Goal: Task Accomplishment & Management: Manage account settings

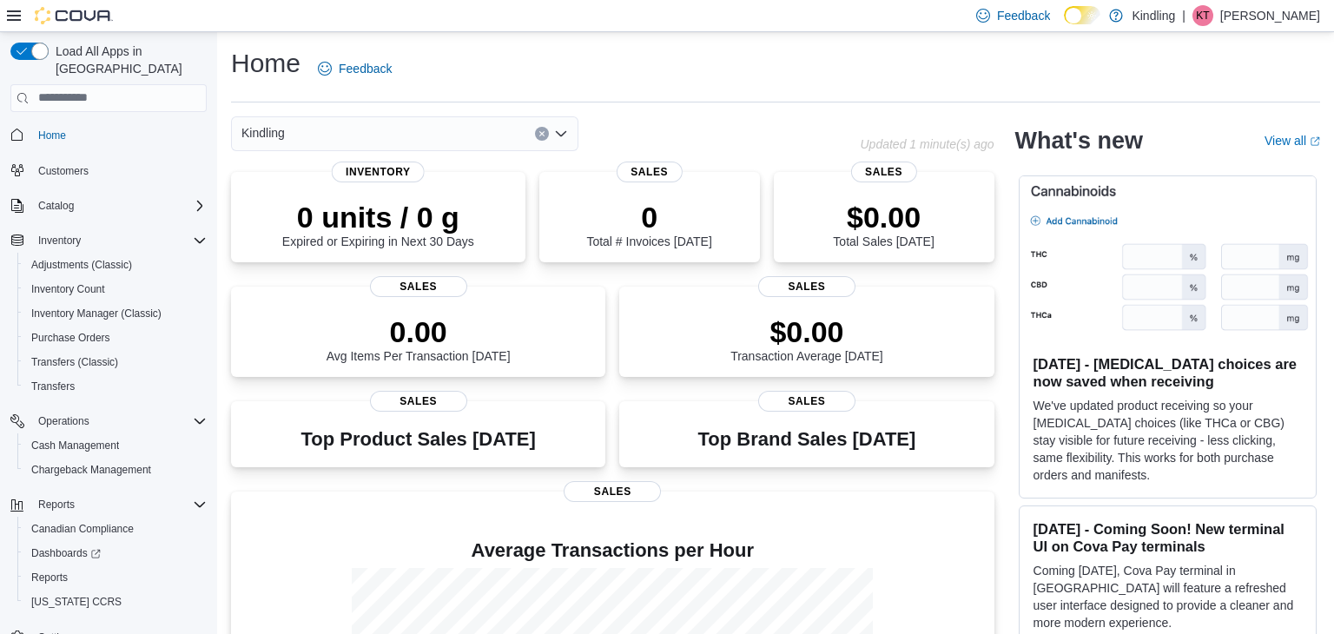
click at [90, 438] on span "Cash Management" at bounding box center [75, 445] width 88 height 14
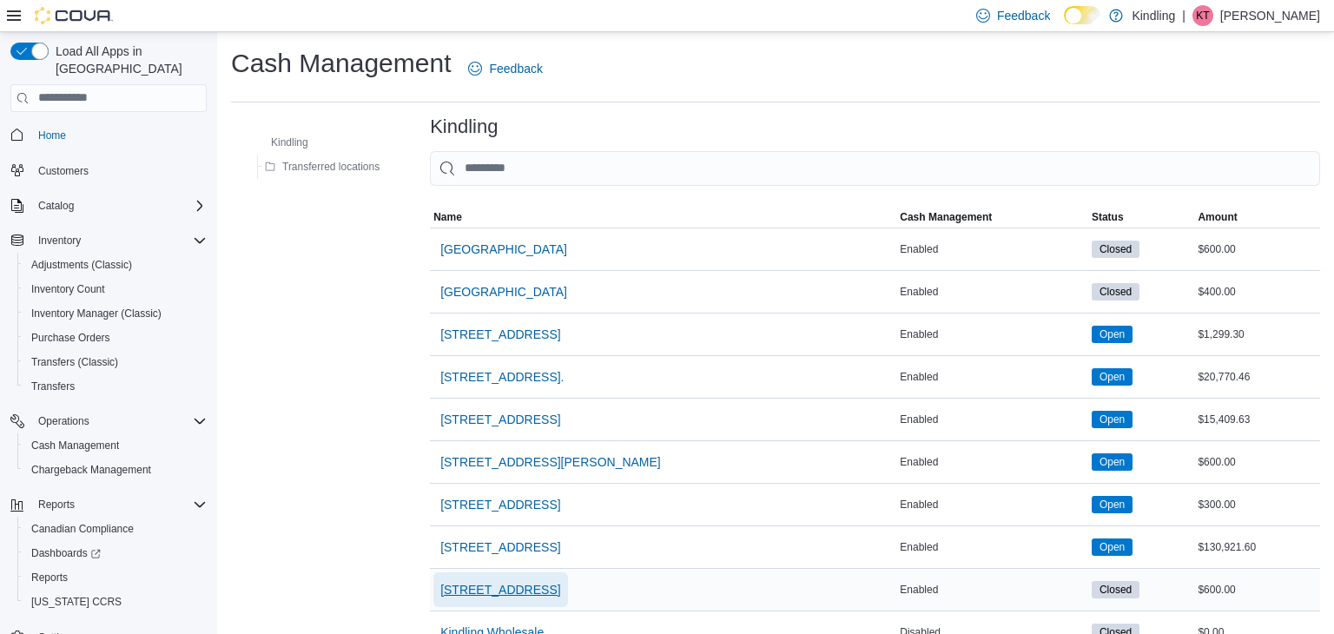
click at [530, 590] on span "[STREET_ADDRESS]" at bounding box center [500, 589] width 120 height 17
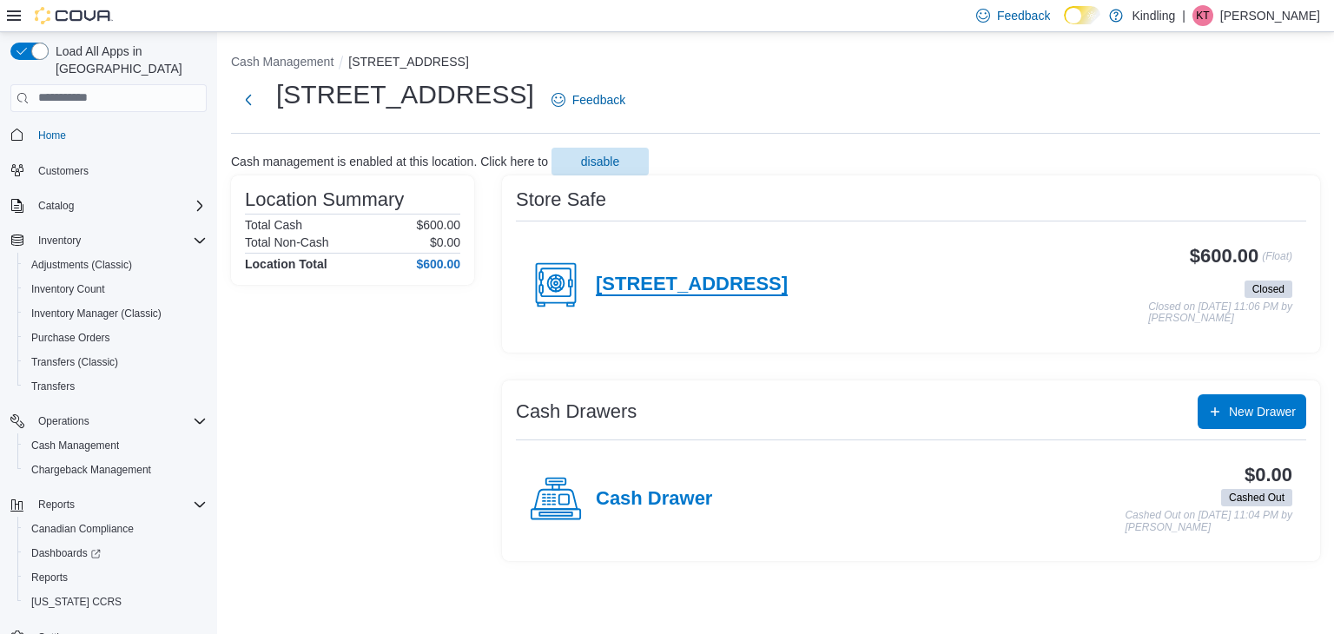
click at [686, 276] on h4 "[STREET_ADDRESS]" at bounding box center [692, 284] width 192 height 23
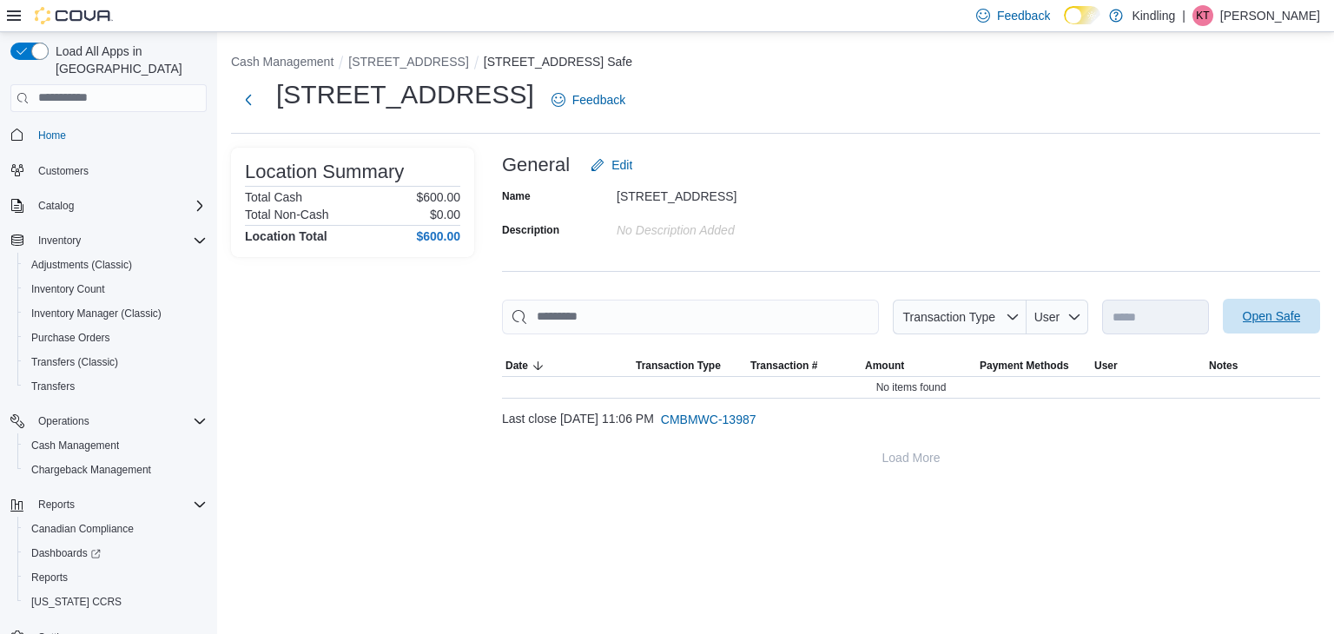
click at [1229, 316] on button "Open Safe" at bounding box center [1270, 316] width 97 height 35
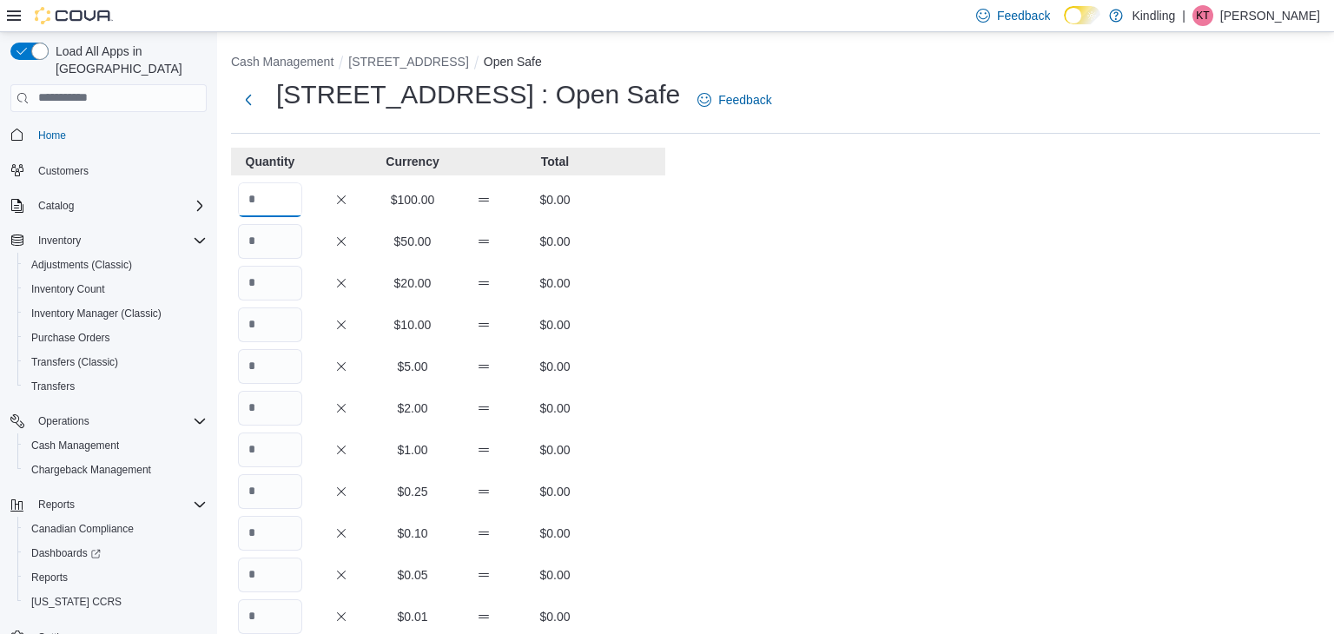
click at [299, 194] on input "Quantity" at bounding box center [270, 199] width 64 height 35
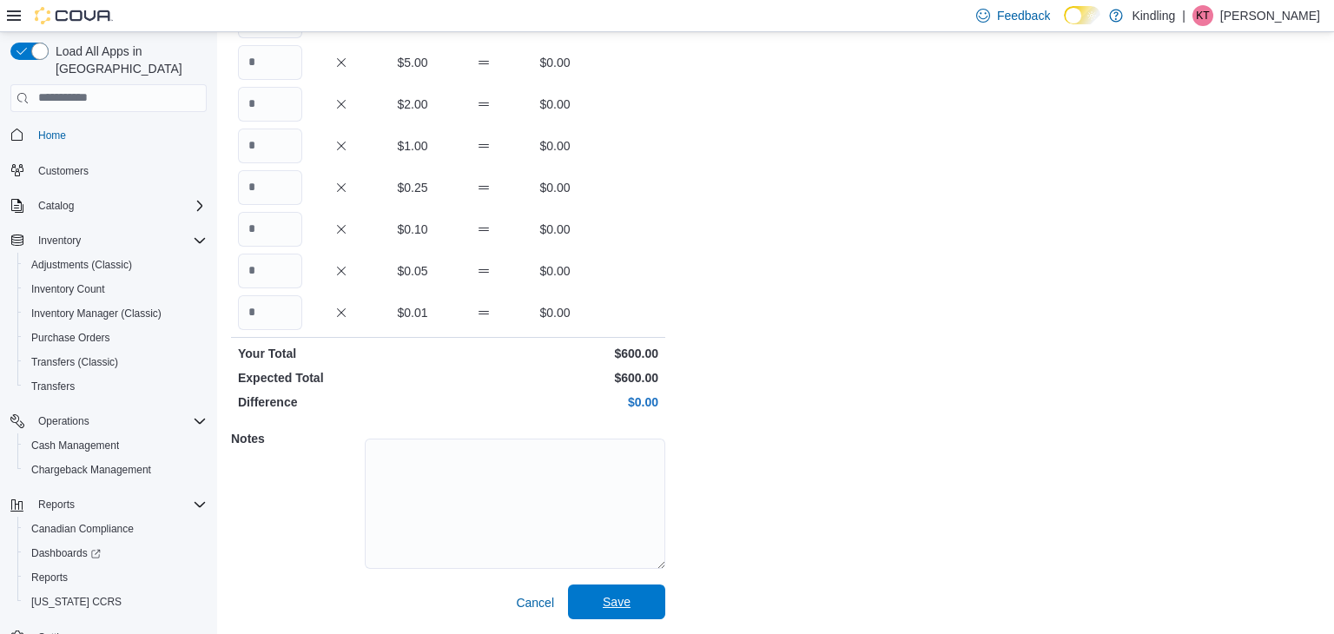
type input "*"
click at [627, 595] on span "Save" at bounding box center [617, 601] width 28 height 17
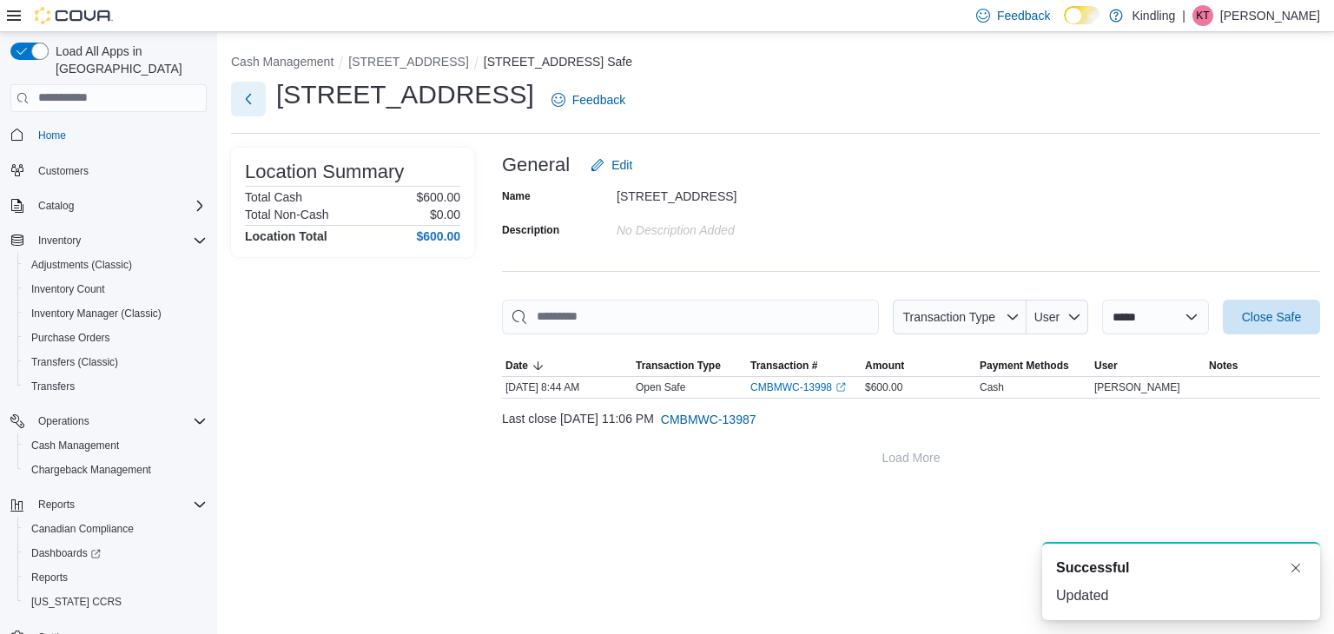
click at [256, 106] on button "Next" at bounding box center [248, 99] width 35 height 35
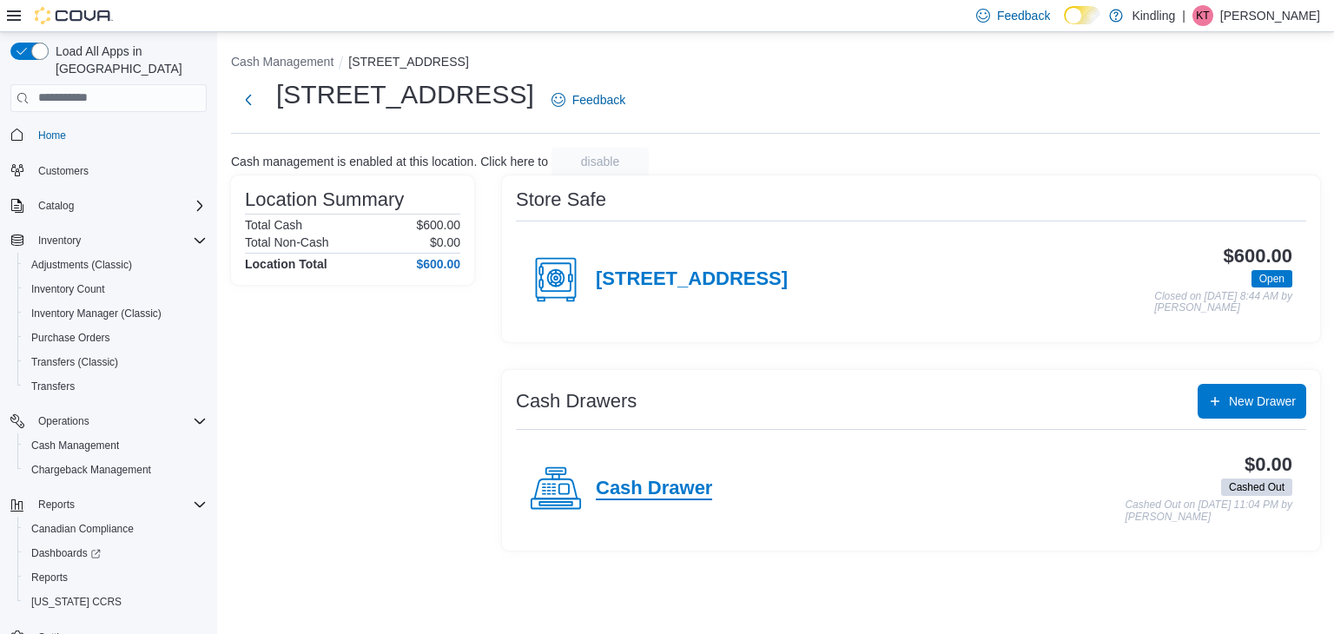
click at [680, 493] on h4 "Cash Drawer" at bounding box center [654, 489] width 116 height 23
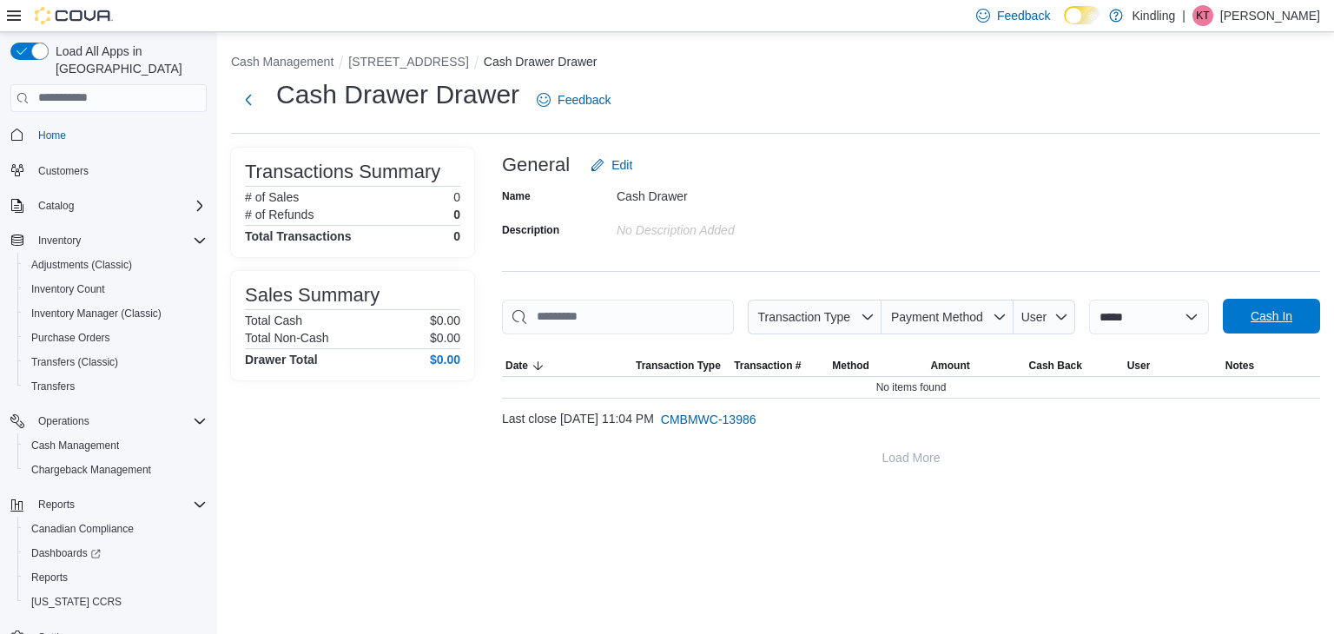
click at [1239, 305] on span "Cash In" at bounding box center [1271, 316] width 76 height 35
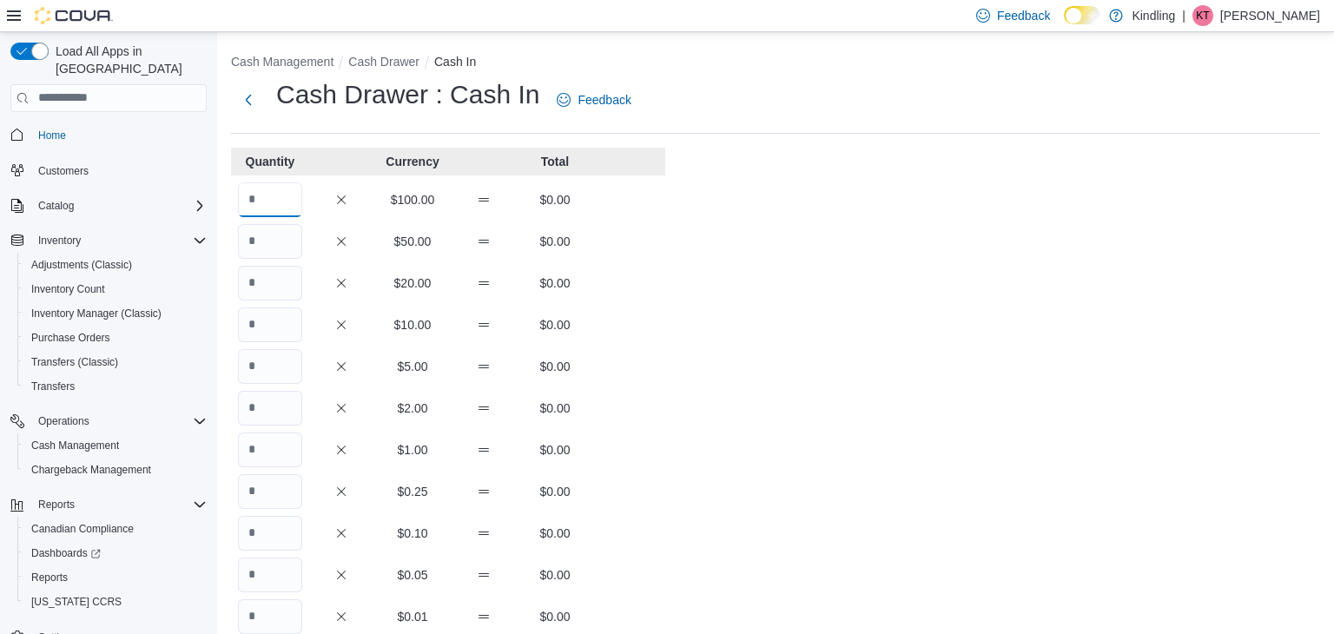
click at [273, 201] on input "Quantity" at bounding box center [270, 199] width 64 height 35
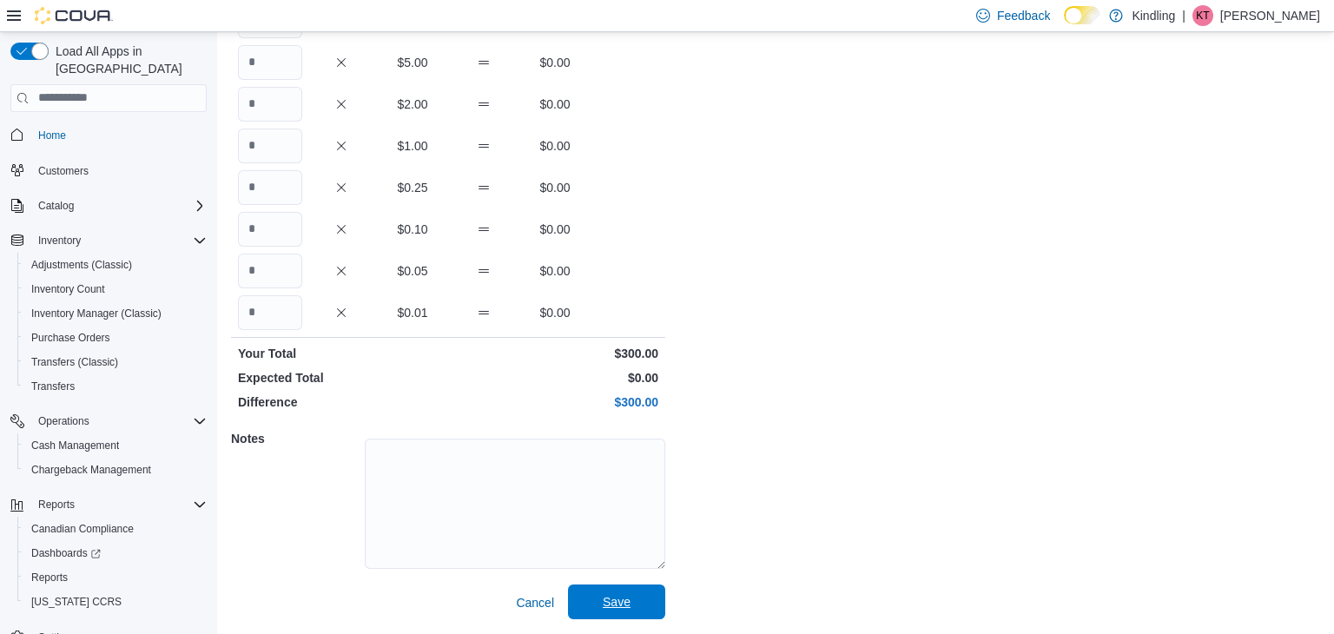
type input "*"
click at [617, 606] on span "Save" at bounding box center [617, 601] width 28 height 17
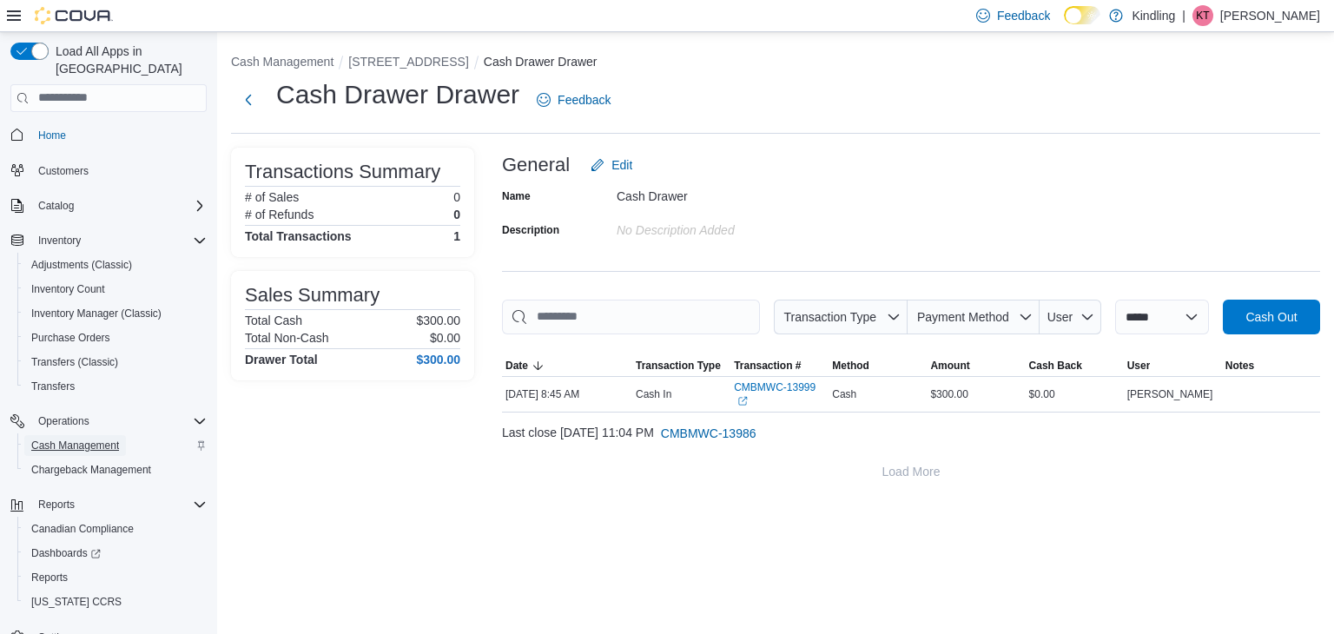
click at [105, 438] on span "Cash Management" at bounding box center [75, 445] width 88 height 14
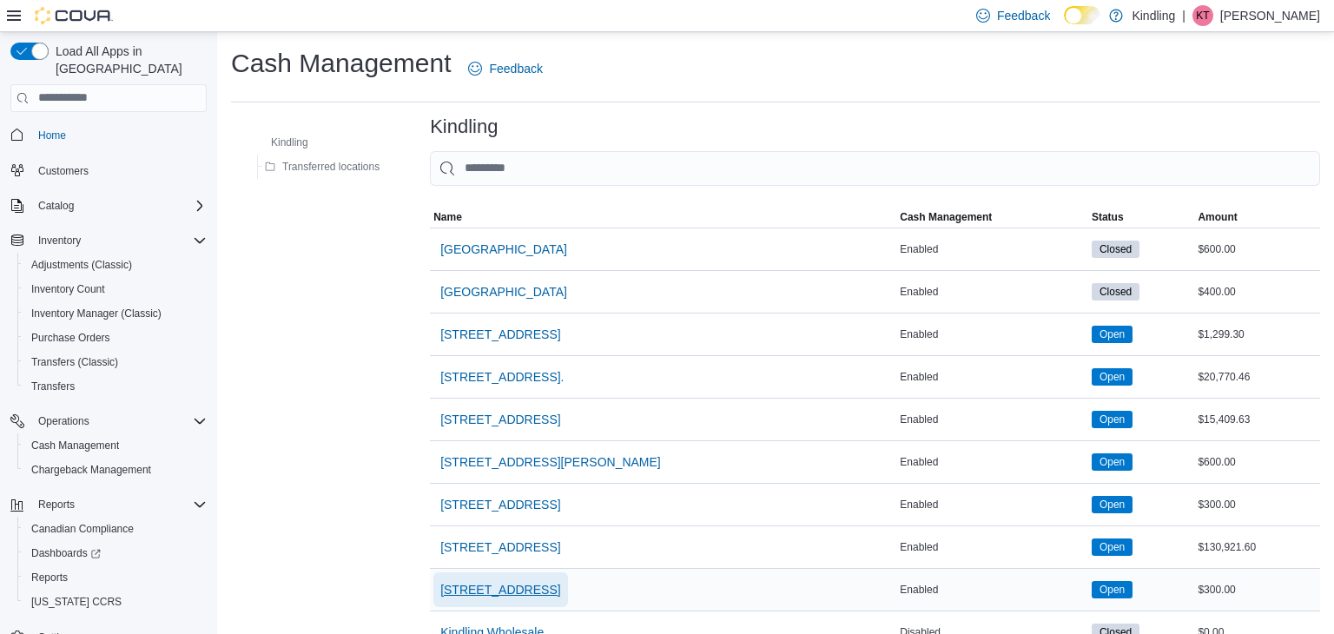
click at [544, 581] on span "[STREET_ADDRESS]" at bounding box center [500, 589] width 120 height 17
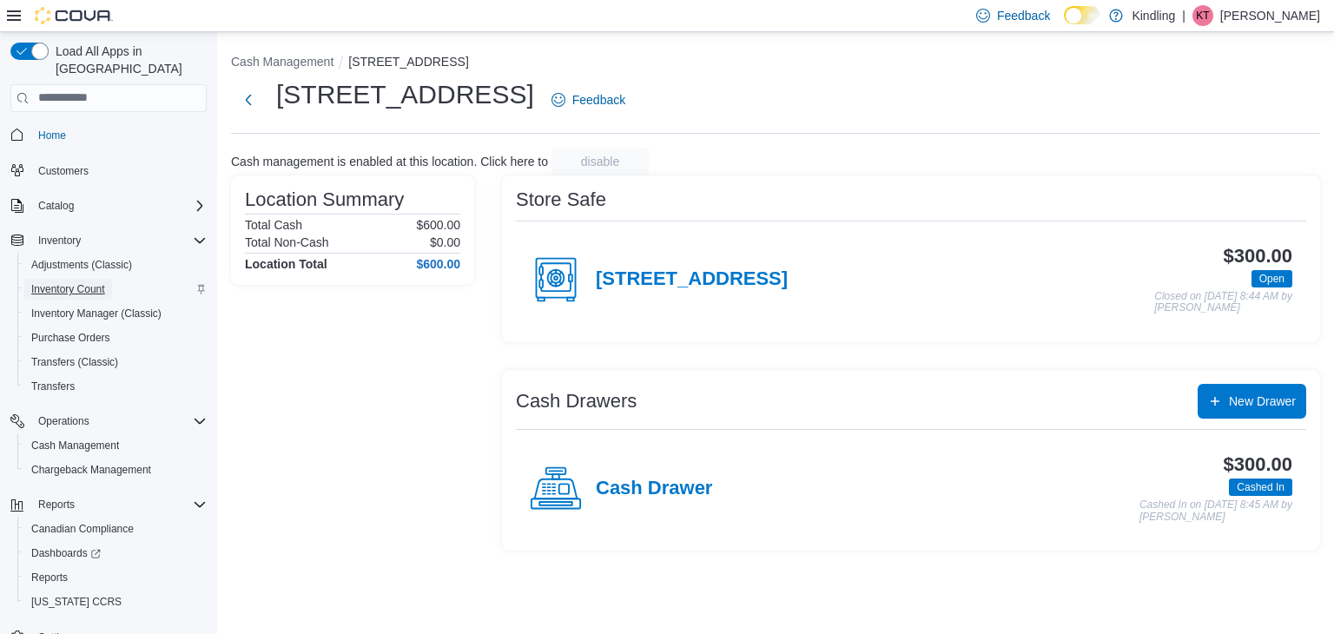
click at [96, 282] on span "Inventory Count" at bounding box center [68, 289] width 74 height 14
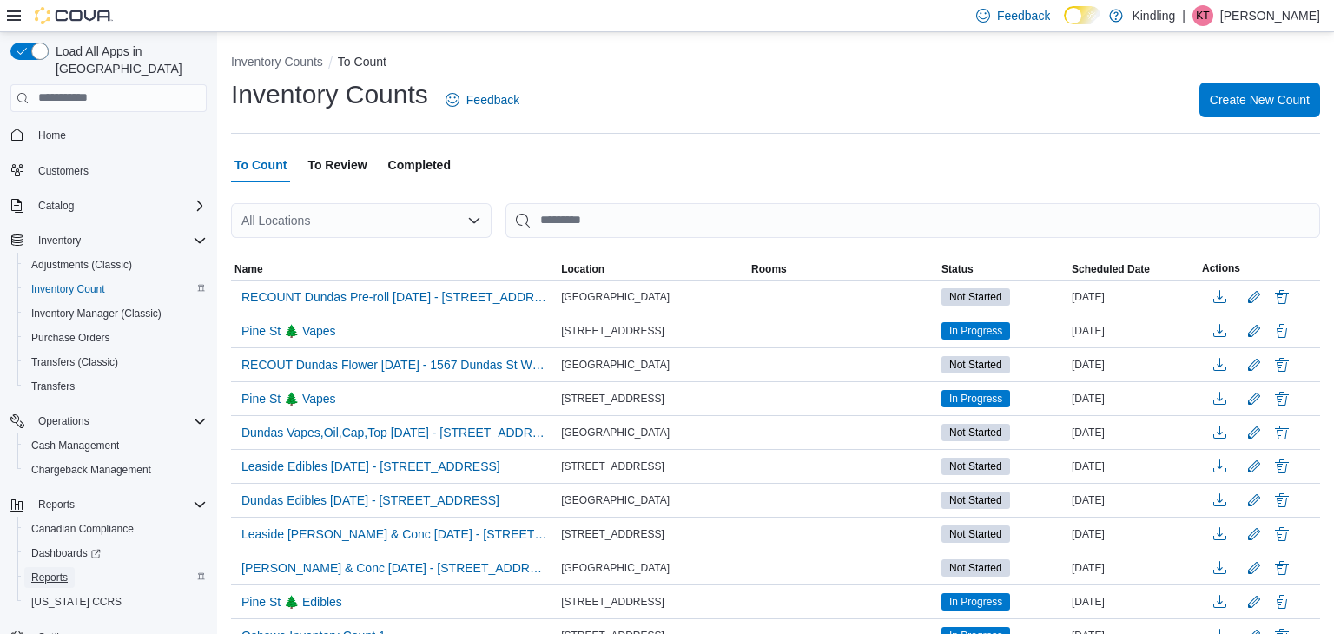
click at [62, 570] on span "Reports" at bounding box center [49, 577] width 36 height 14
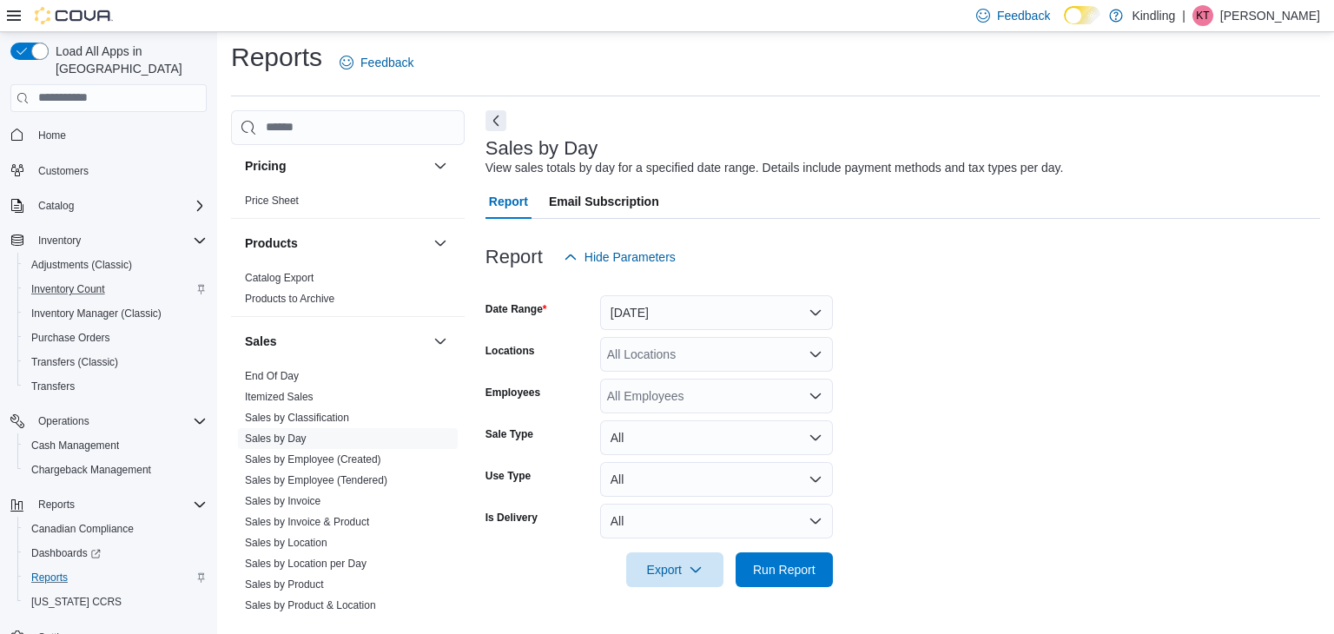
scroll to position [1234, 0]
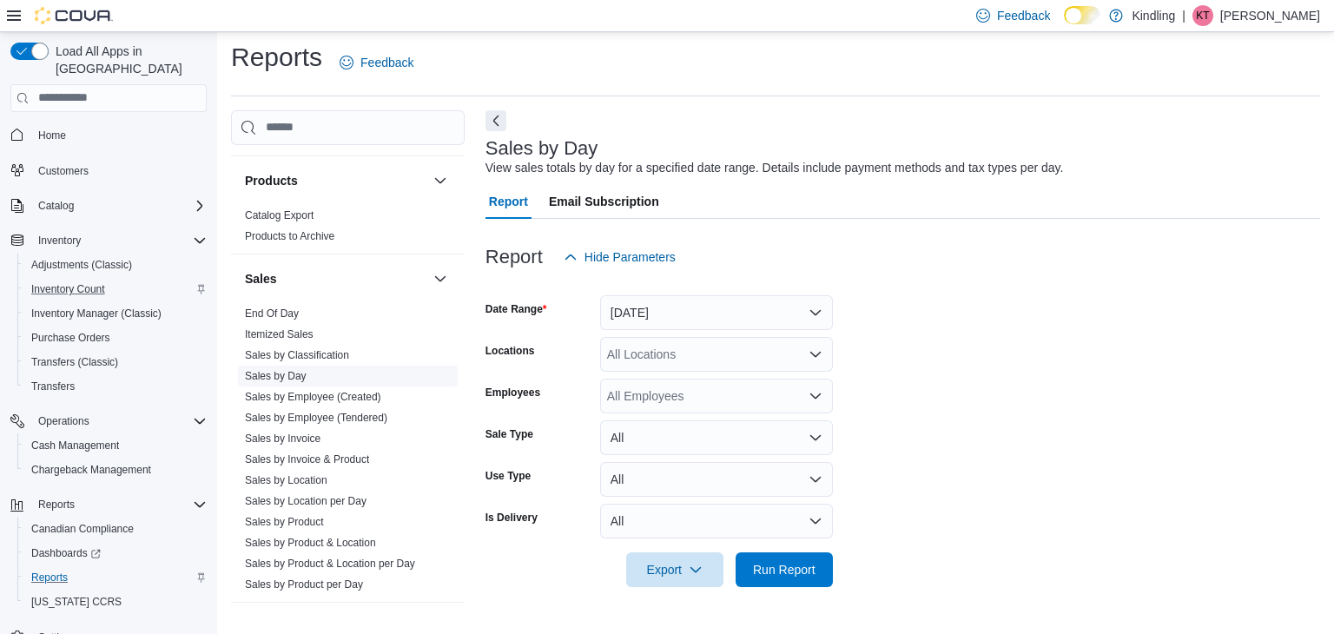
click at [293, 370] on link "Sales by Day" at bounding box center [276, 376] width 62 height 12
click at [728, 354] on div "All Locations" at bounding box center [716, 354] width 233 height 35
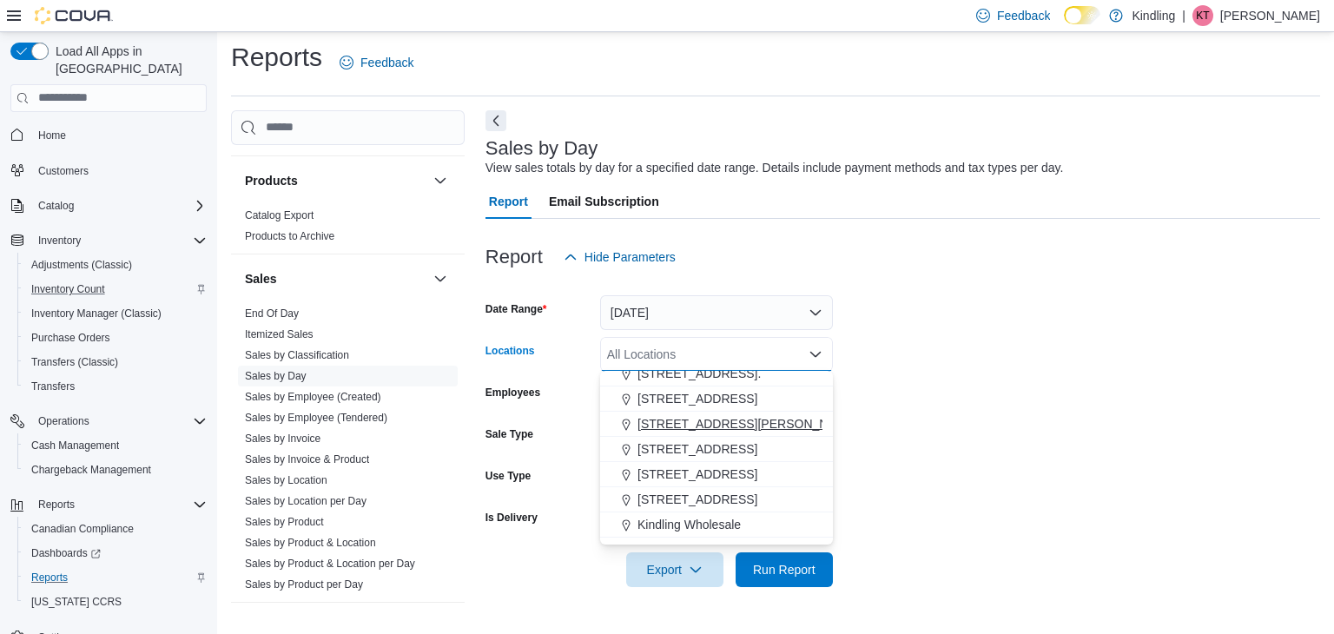
scroll to position [111, 0]
click at [693, 505] on span "[STREET_ADDRESS]" at bounding box center [697, 498] width 120 height 17
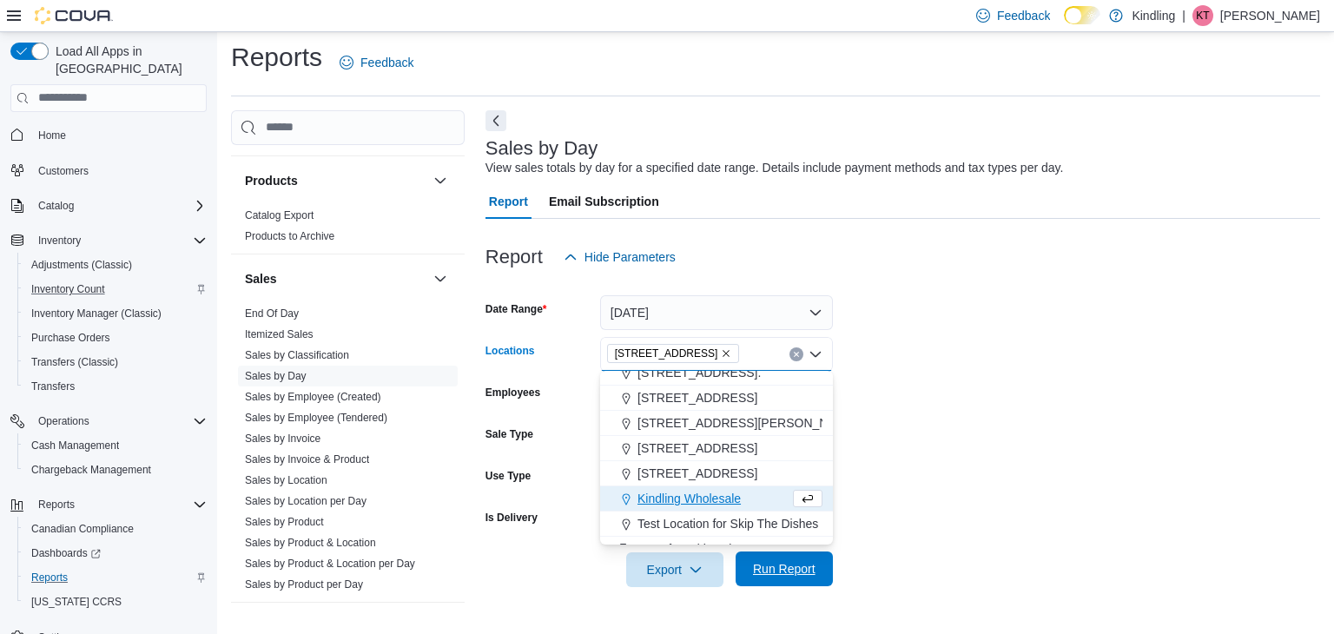
click at [774, 557] on span "Run Report" at bounding box center [784, 568] width 76 height 35
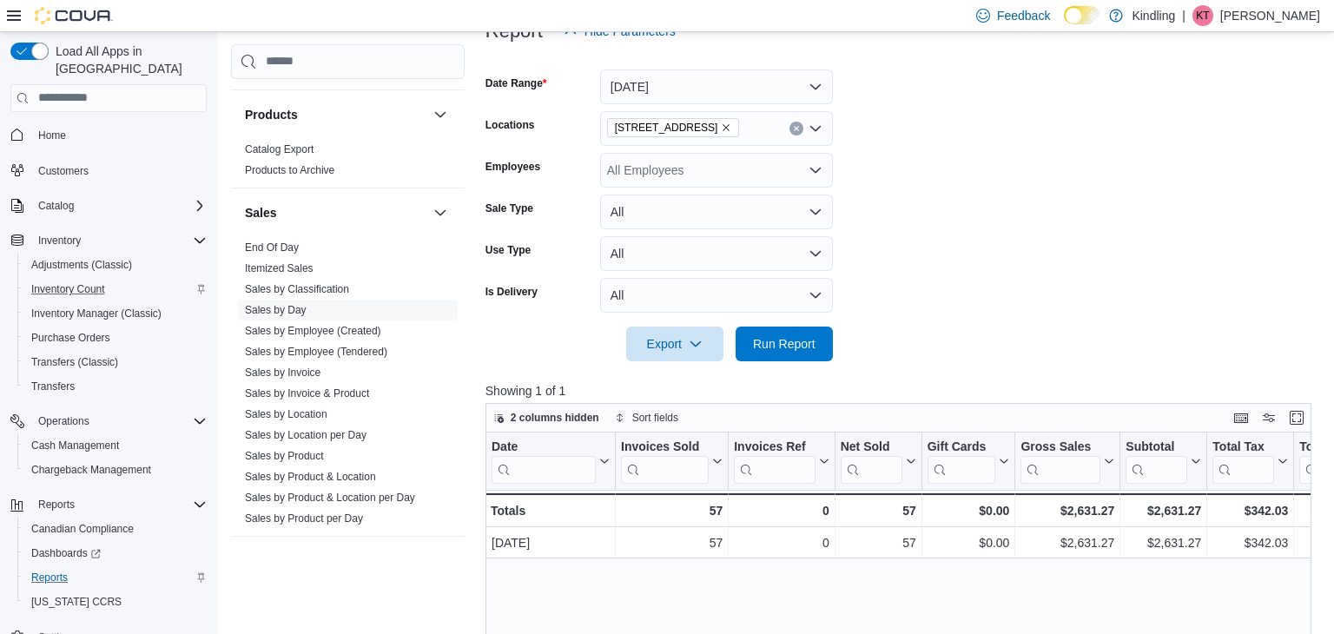
scroll to position [264, 0]
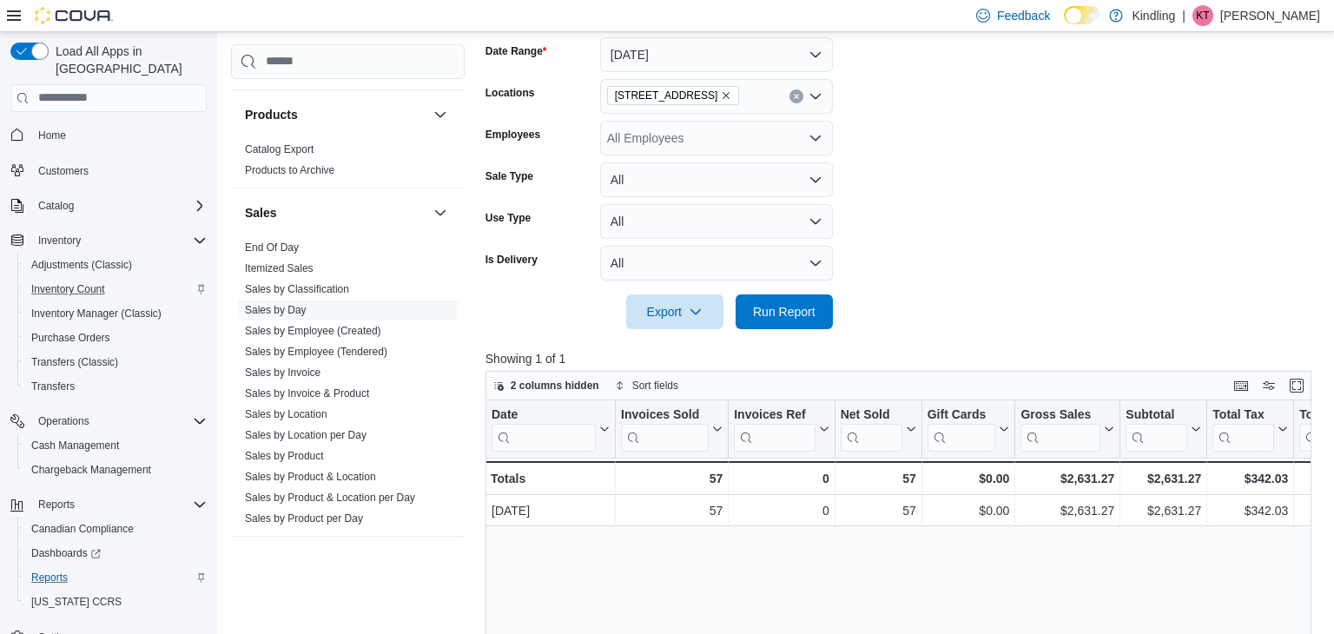
scroll to position [6, 0]
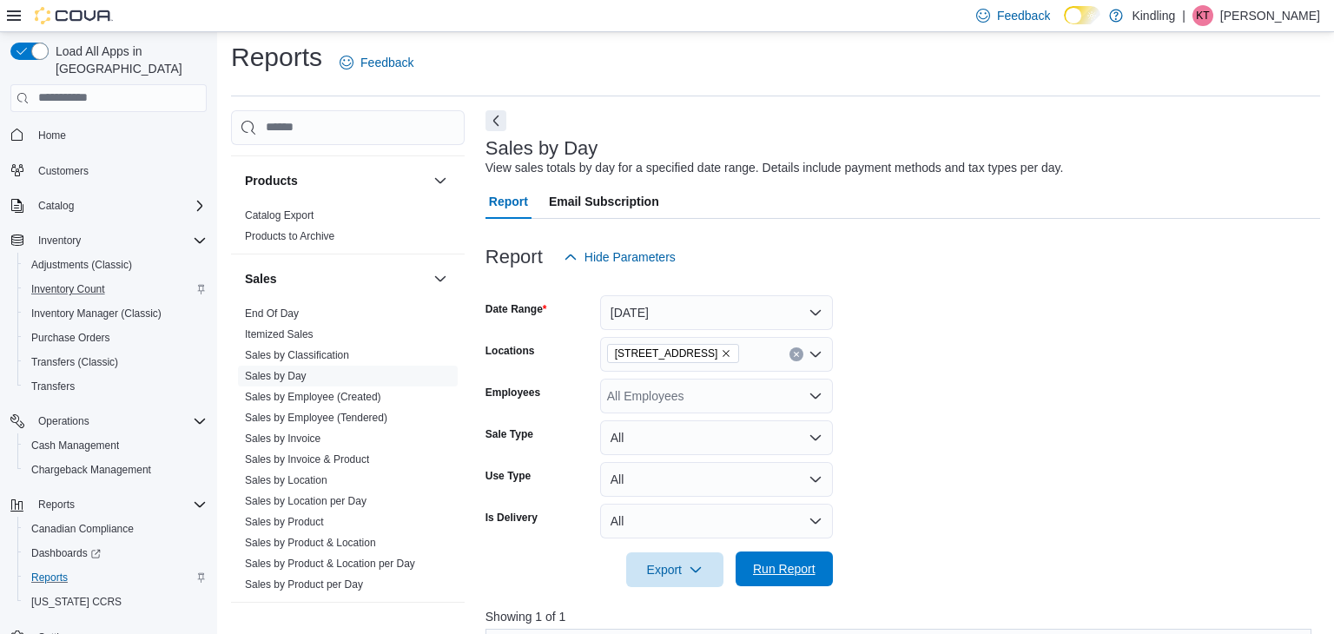
click at [808, 565] on span "Run Report" at bounding box center [784, 568] width 63 height 17
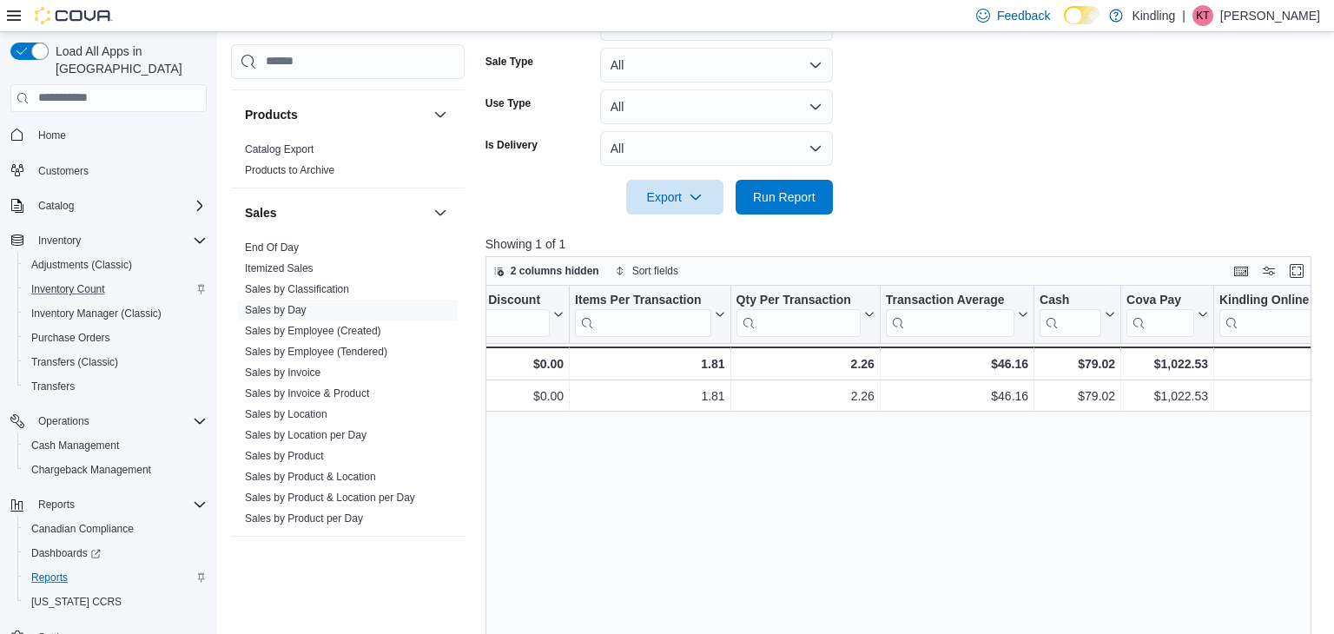
scroll to position [0, 1268]
click at [82, 438] on span "Cash Management" at bounding box center [75, 445] width 88 height 14
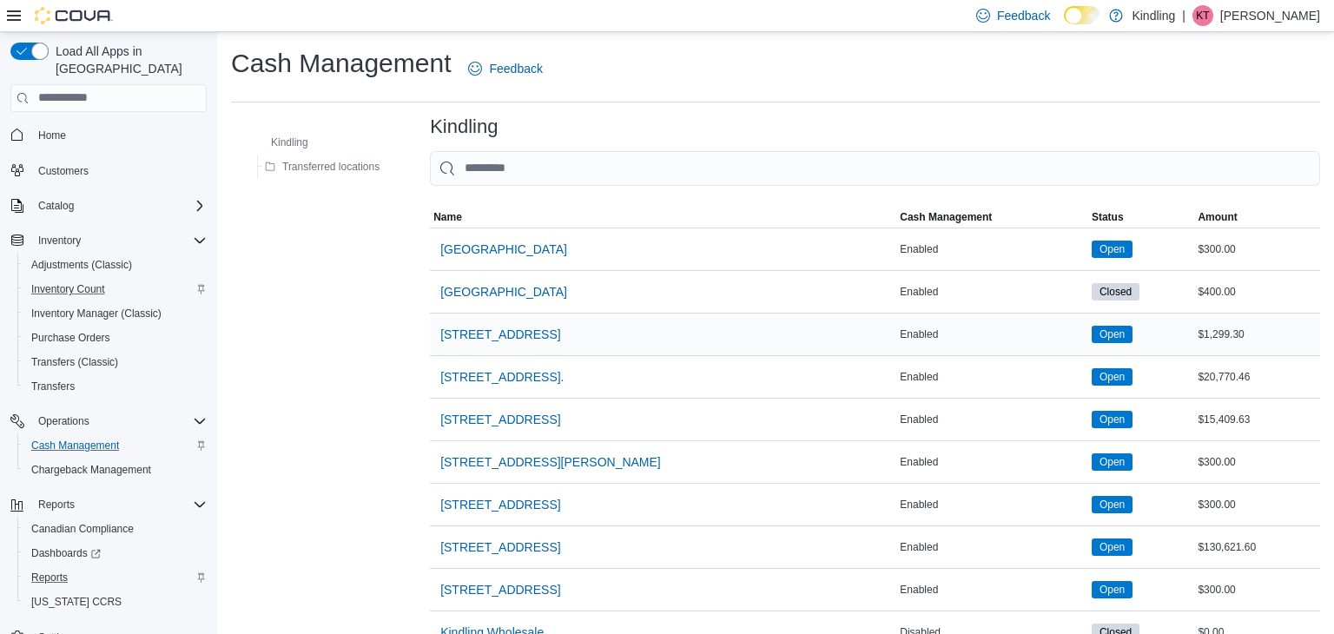
scroll to position [75, 0]
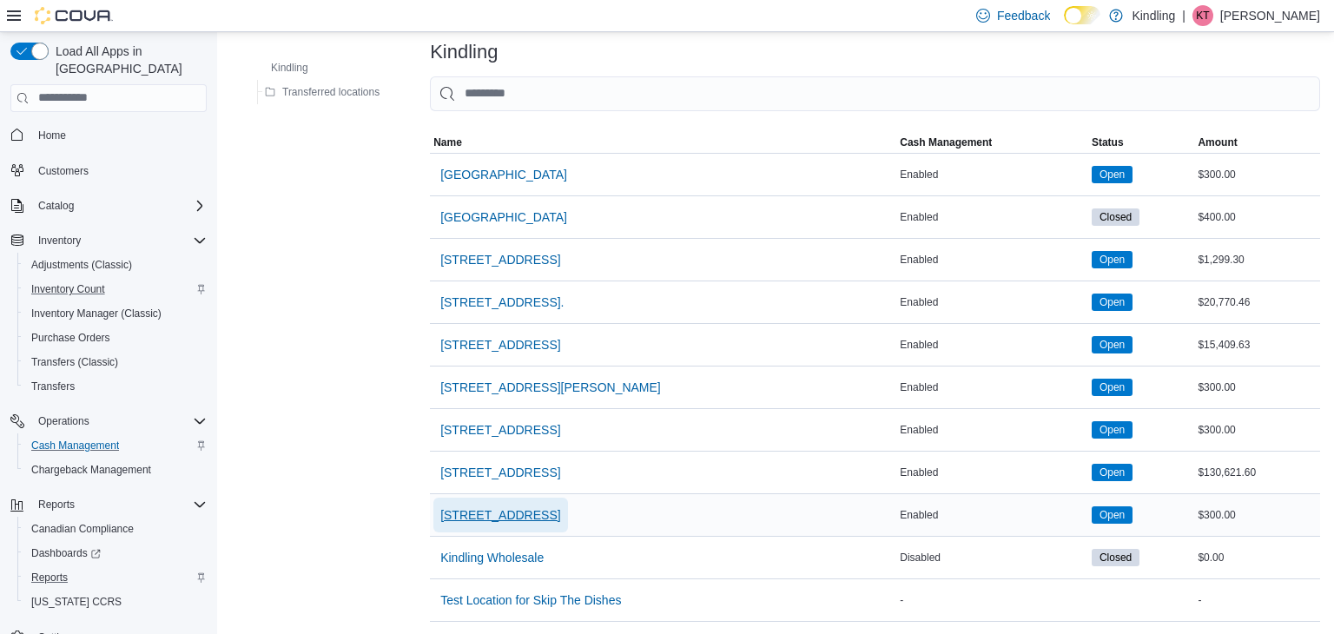
click at [500, 514] on span "[STREET_ADDRESS]" at bounding box center [500, 514] width 120 height 17
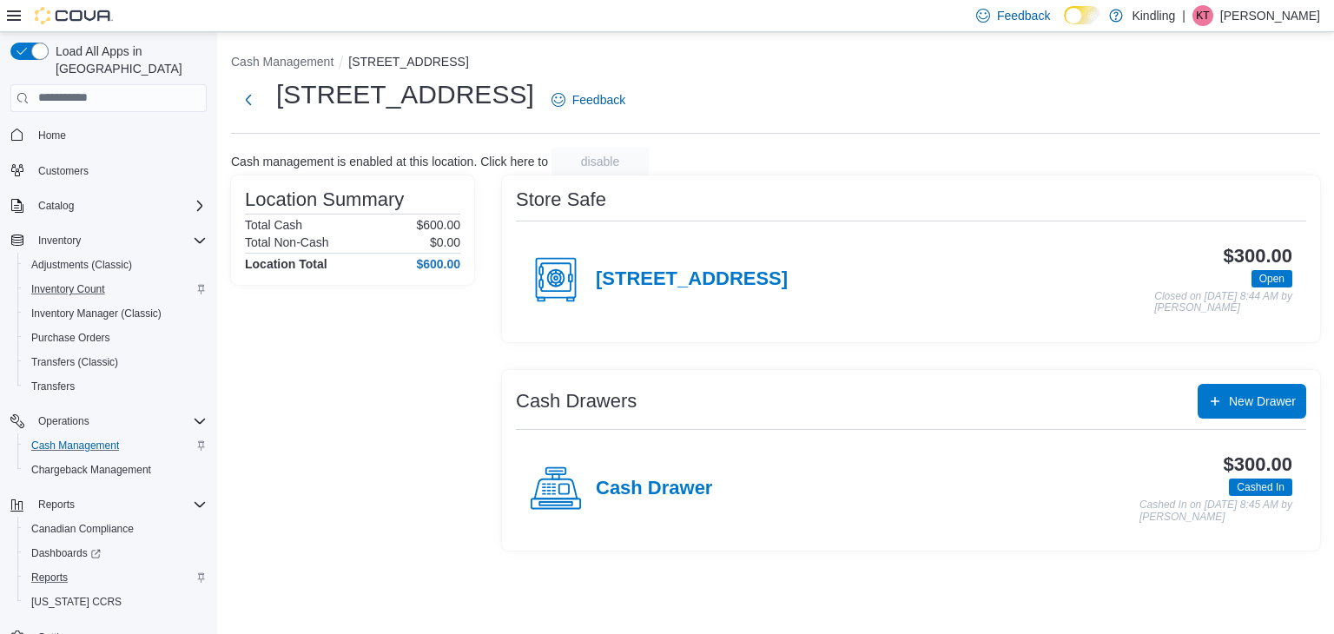
click at [1215, 539] on div "Cash Drawers New Drawer Cash Drawer $300.00 Cashed In Cashed In on [DATE] 8:45 …" at bounding box center [911, 460] width 818 height 181
click at [649, 484] on h4 "Cash Drawer" at bounding box center [654, 489] width 116 height 23
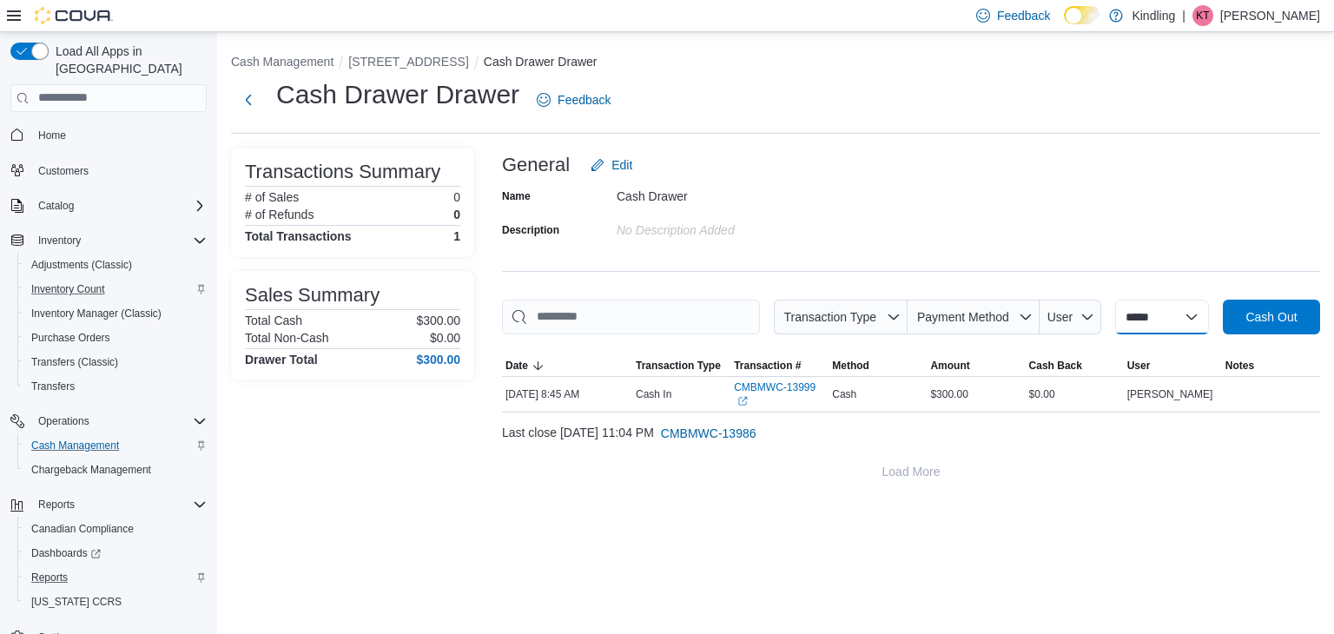
click at [1189, 316] on select "**********" at bounding box center [1162, 317] width 94 height 35
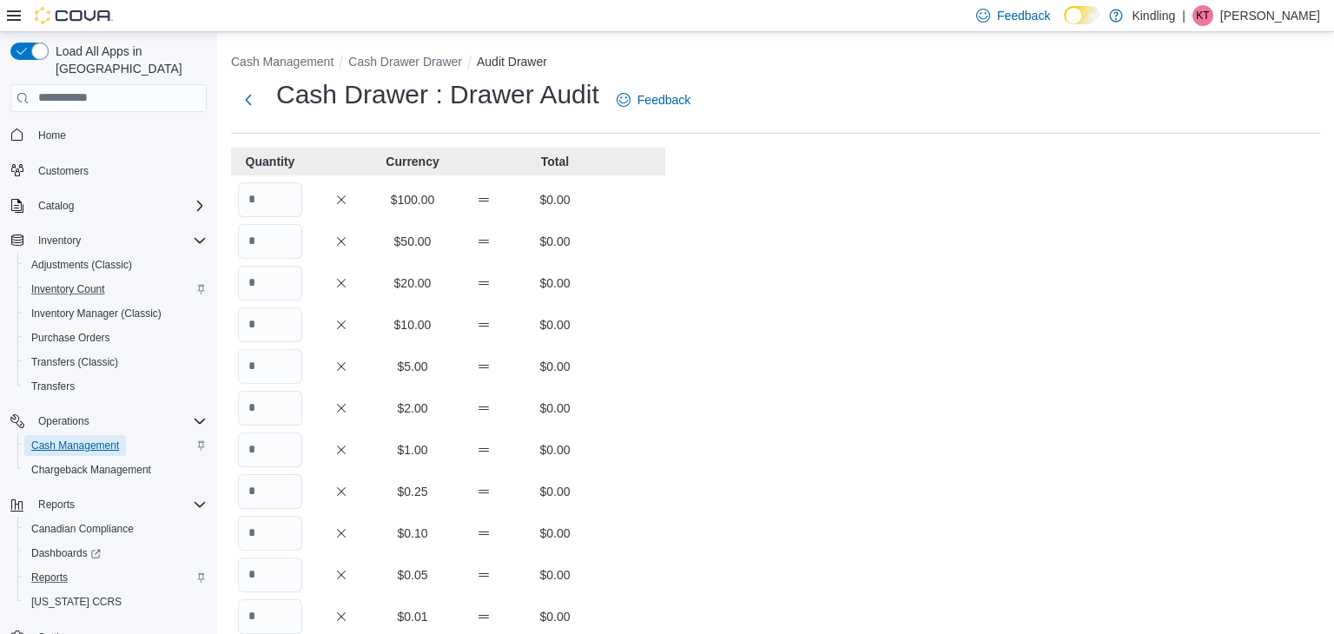
click at [82, 438] on span "Cash Management" at bounding box center [75, 445] width 88 height 14
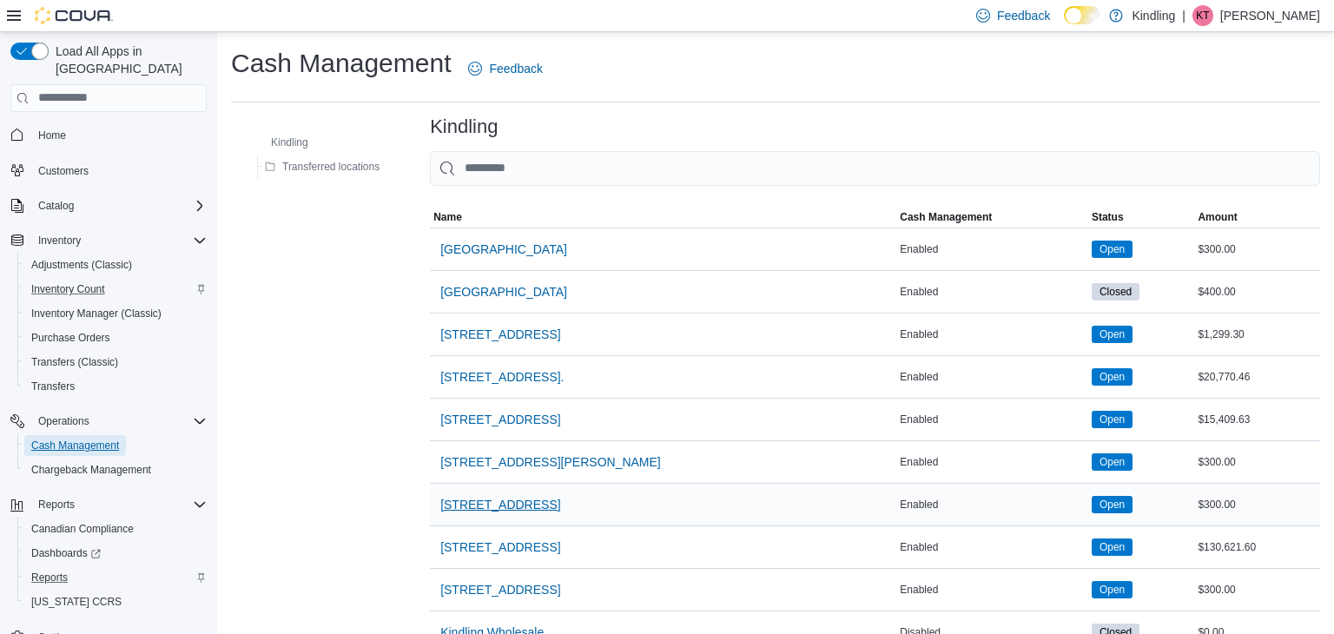
scroll to position [75, 0]
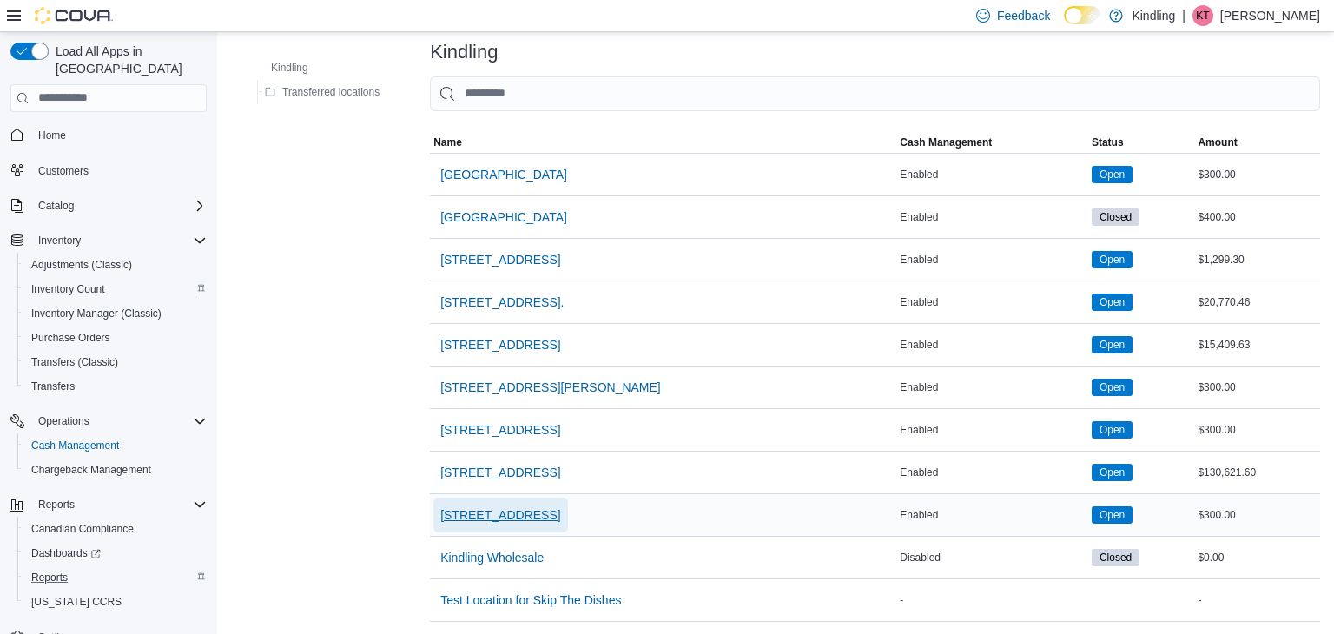
click at [486, 516] on span "[STREET_ADDRESS]" at bounding box center [500, 514] width 120 height 17
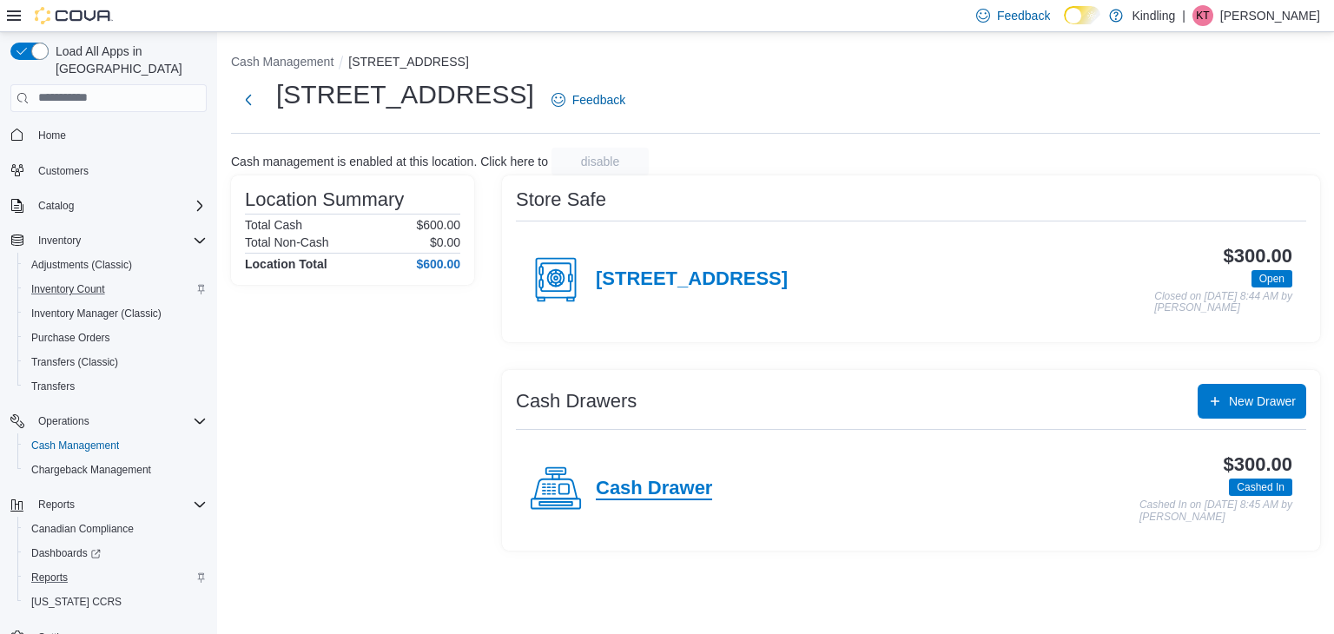
click at [623, 493] on h4 "Cash Drawer" at bounding box center [654, 489] width 116 height 23
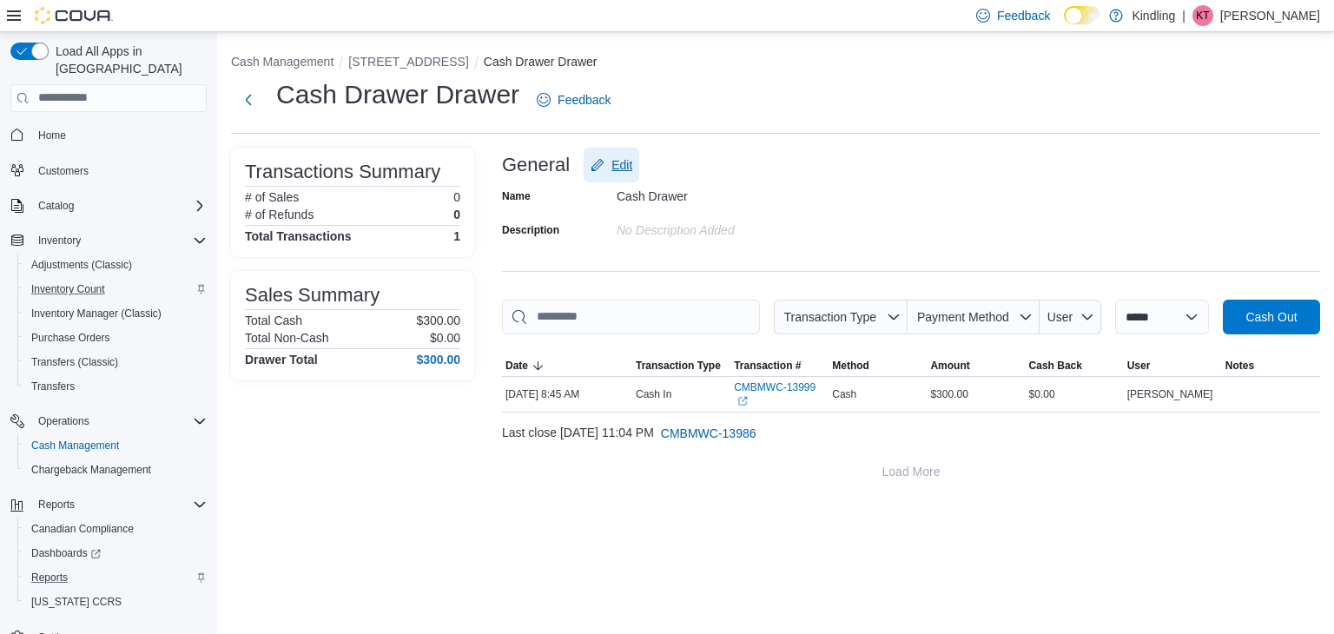
click at [612, 157] on span "Edit" at bounding box center [621, 164] width 21 height 17
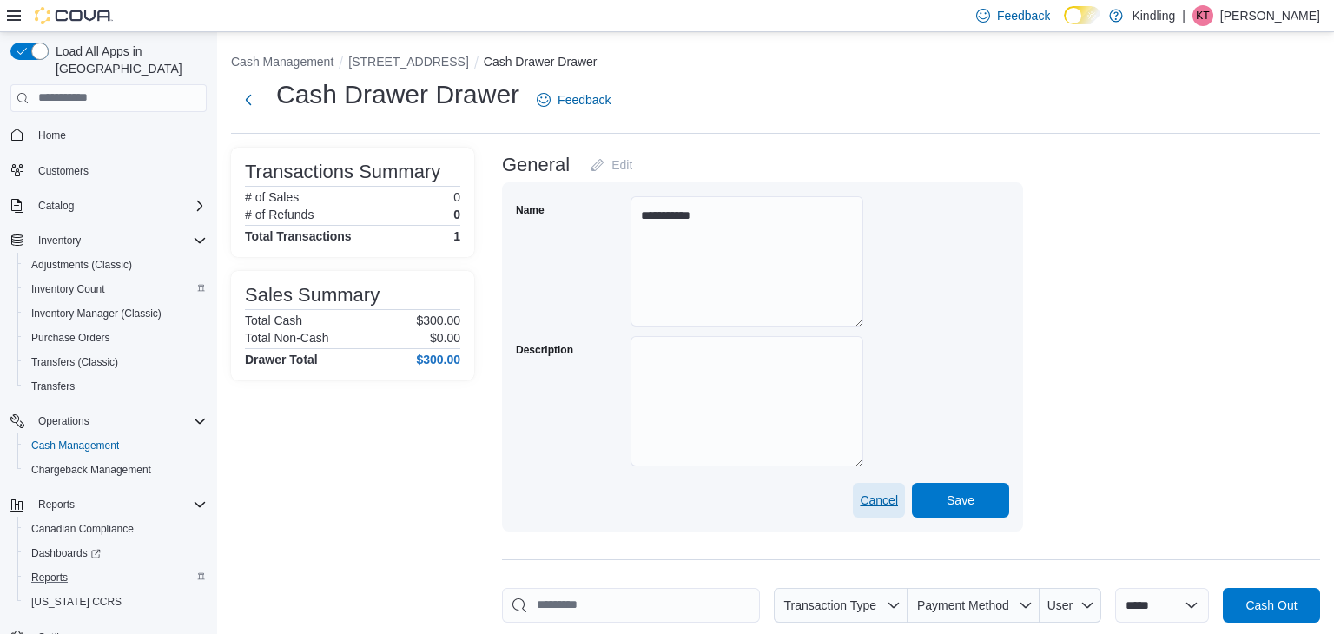
click at [880, 501] on span "Cancel" at bounding box center [879, 499] width 38 height 17
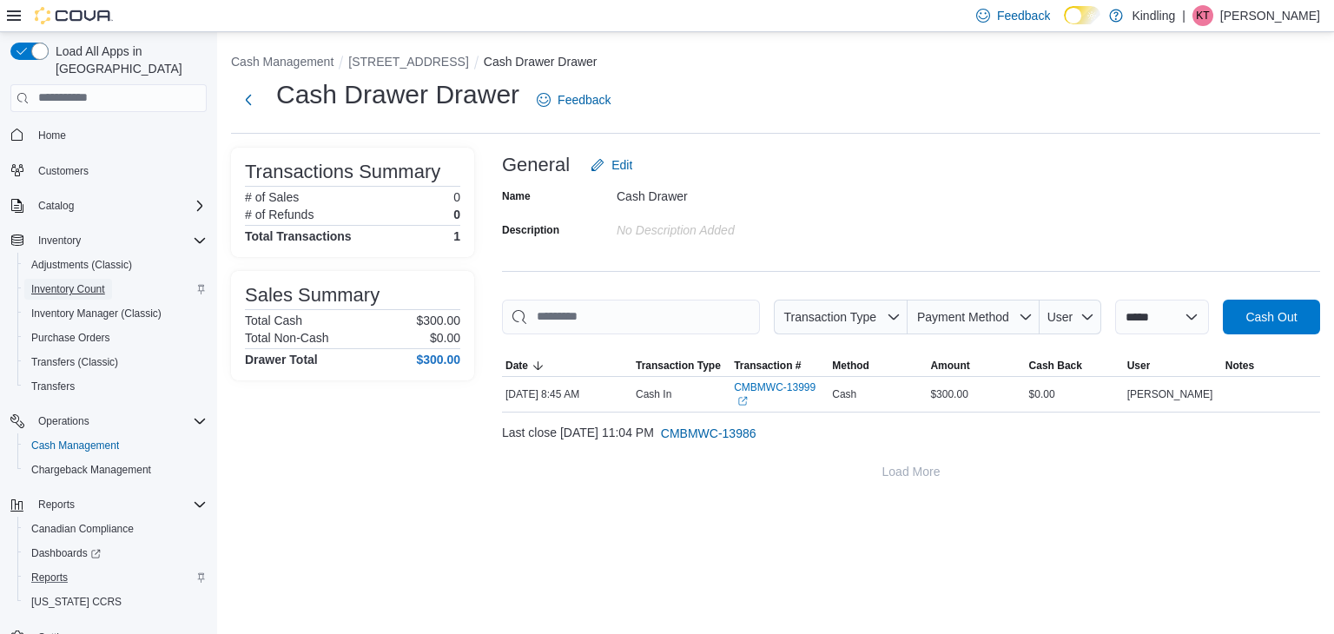
click at [82, 282] on span "Inventory Count" at bounding box center [68, 289] width 74 height 14
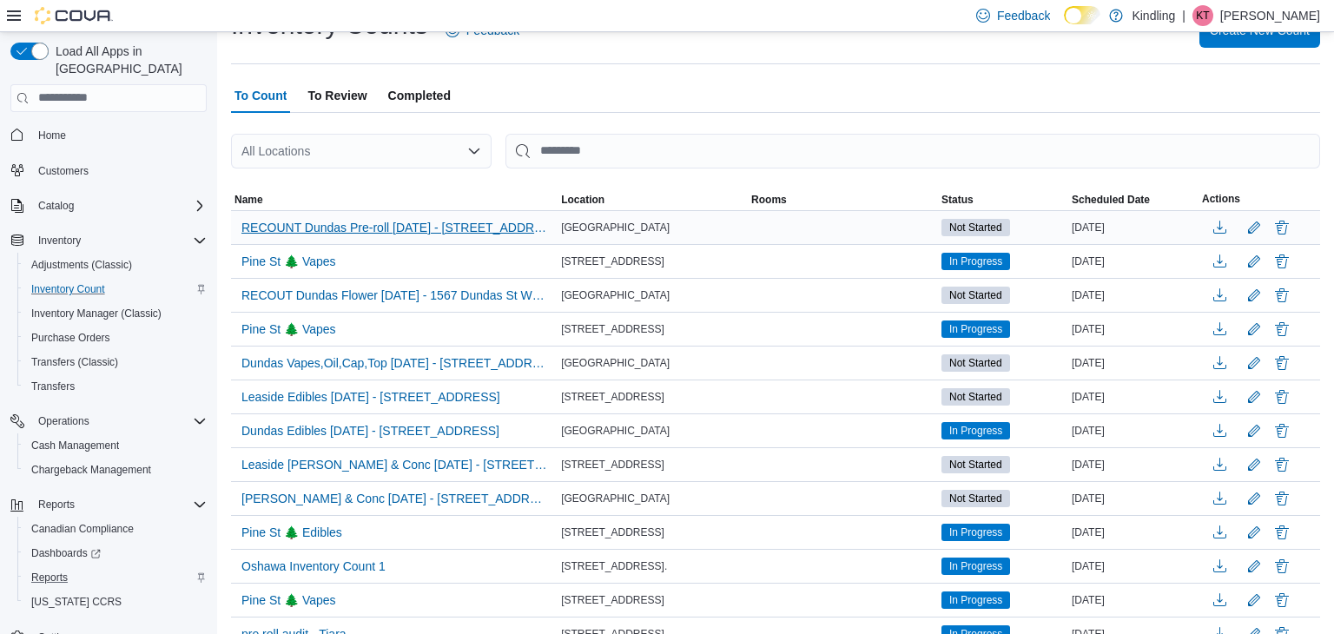
scroll to position [70, 0]
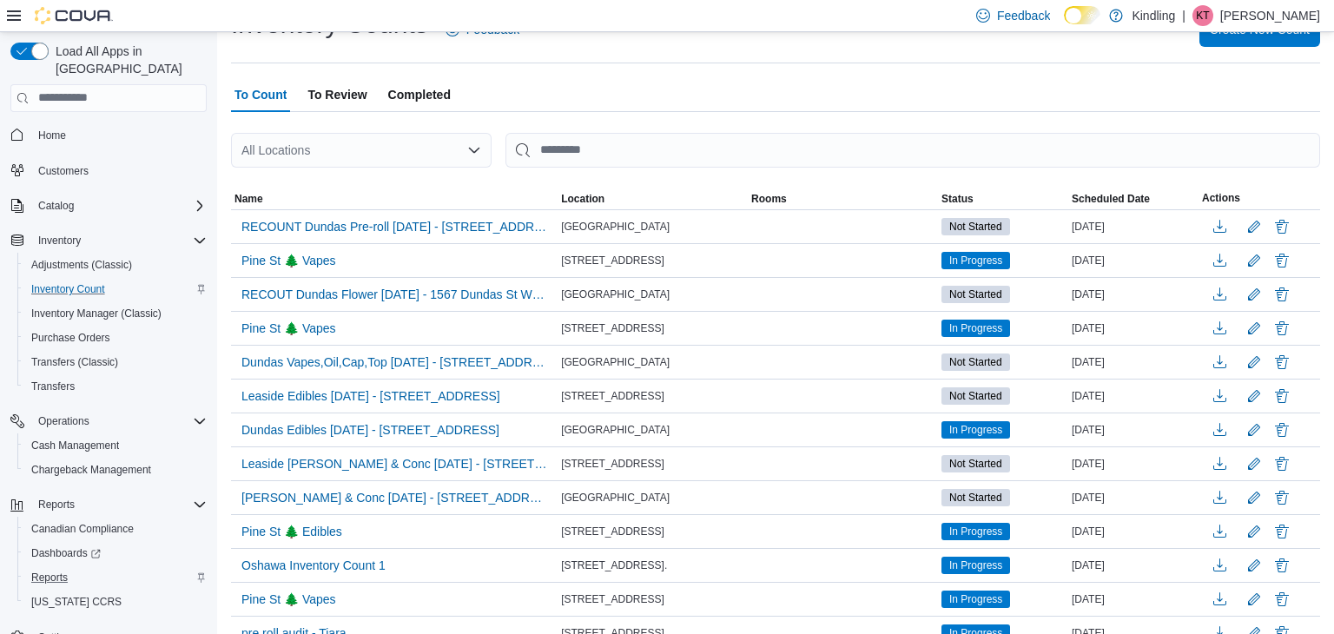
click at [345, 96] on span "To Review" at bounding box center [336, 94] width 59 height 35
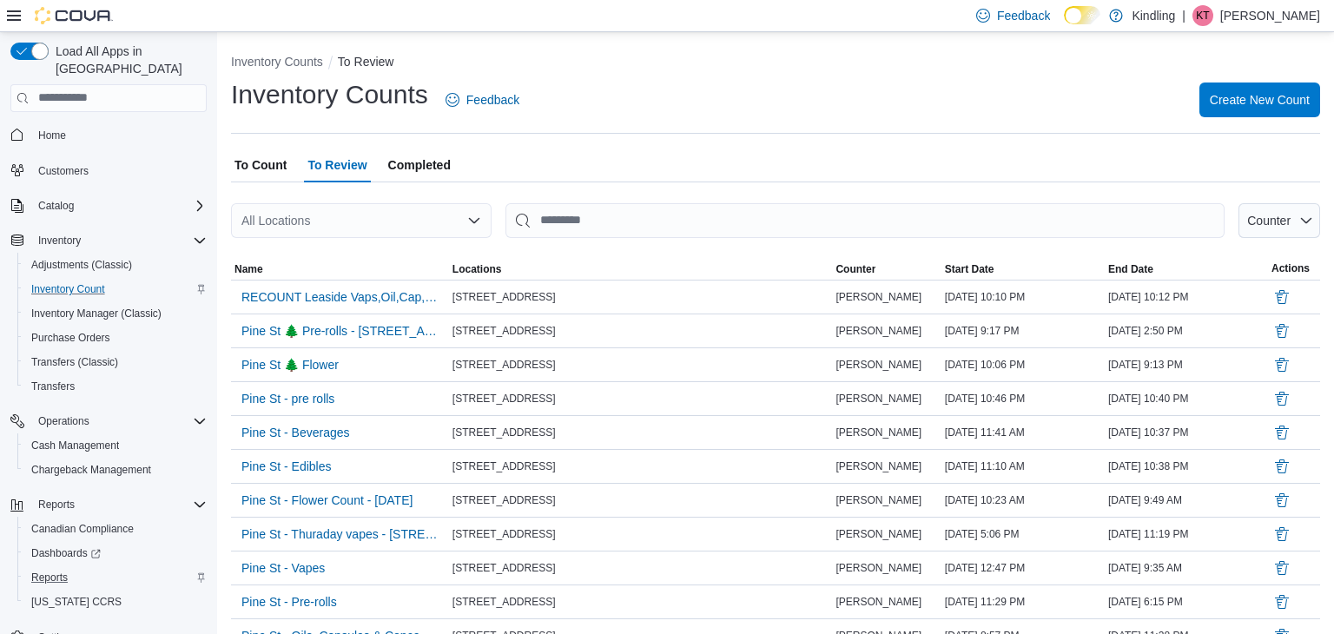
click at [269, 163] on span "To Count" at bounding box center [260, 165] width 52 height 35
